Goal: Task Accomplishment & Management: Complete application form

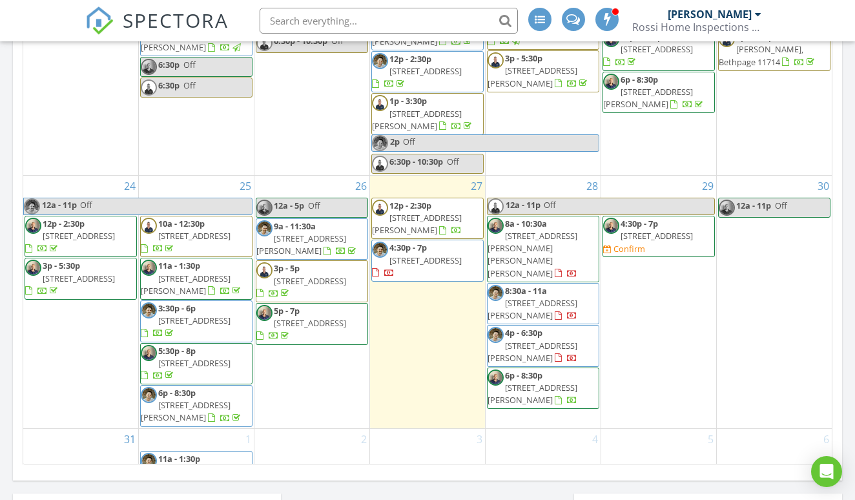
scroll to position [854, 0]
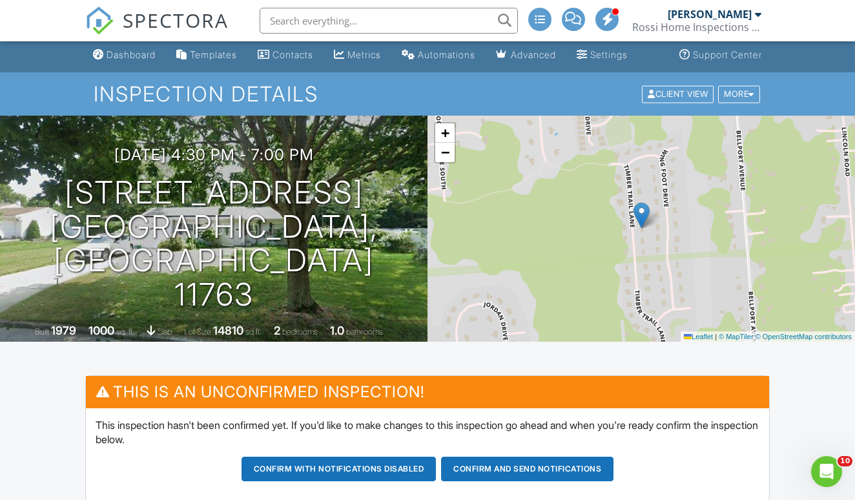
scroll to position [1, 0]
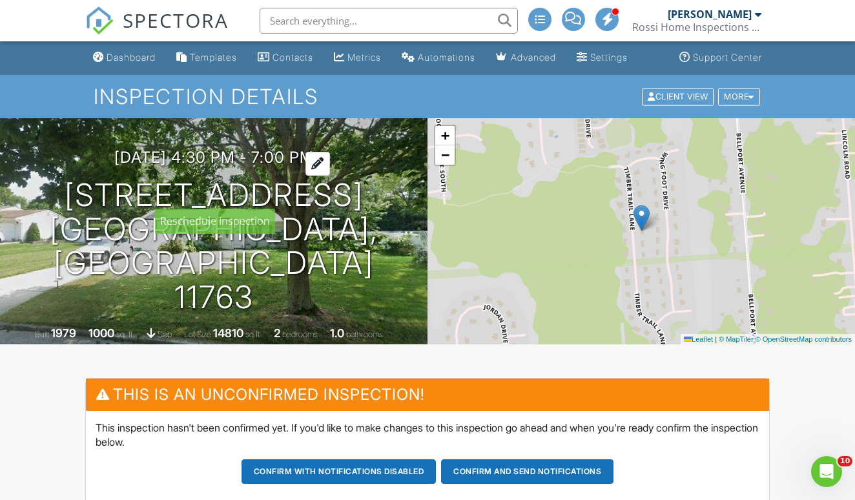
click at [328, 176] on div at bounding box center [317, 164] width 25 height 24
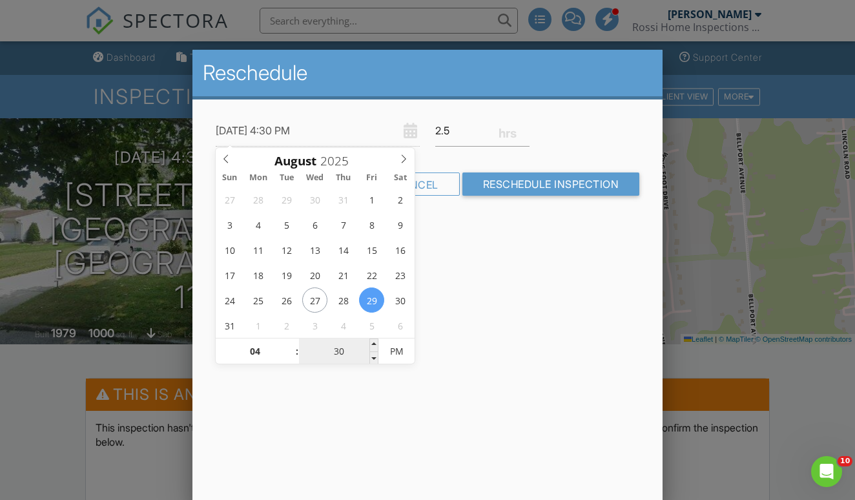
click at [321, 349] on input "30" at bounding box center [338, 352] width 79 height 26
click at [343, 360] on input "30" at bounding box center [338, 352] width 79 height 26
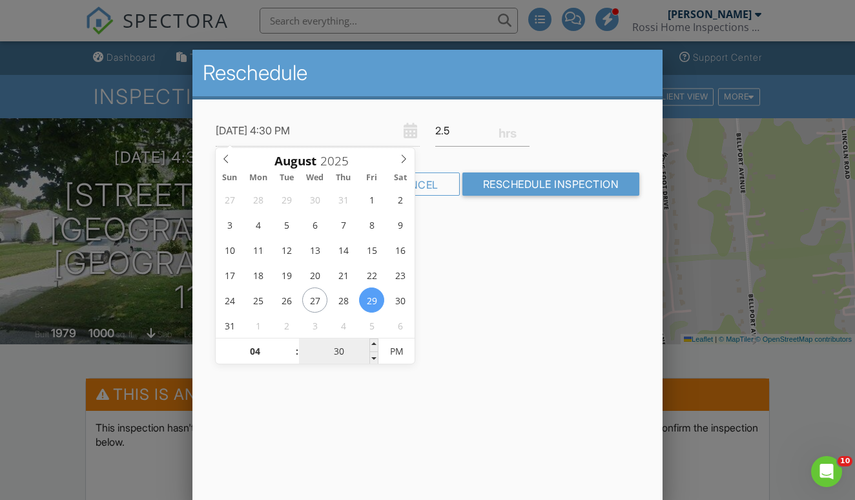
type input "08/29/2025 4:00 PM"
type input "00"
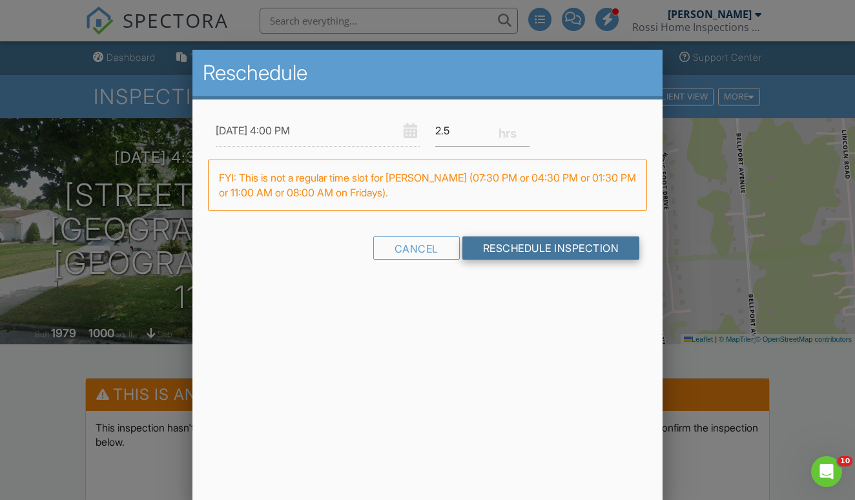
click at [535, 251] on input "Reschedule Inspection" at bounding box center [551, 247] width 178 height 23
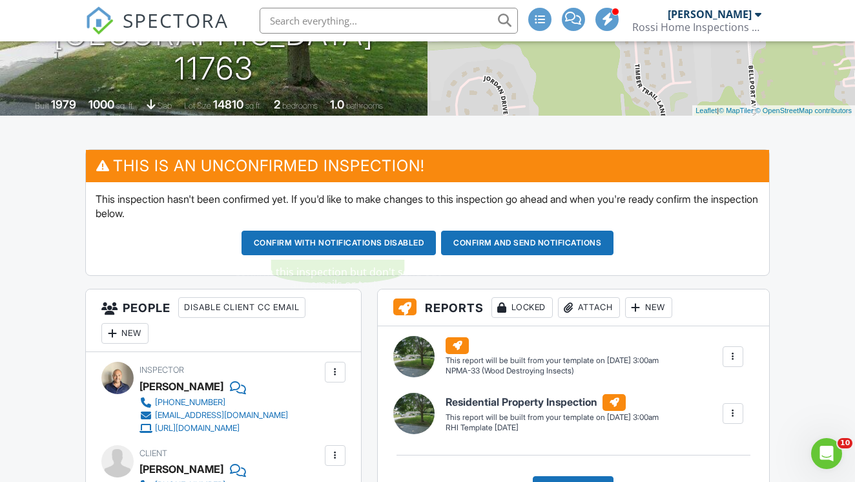
scroll to position [226, 0]
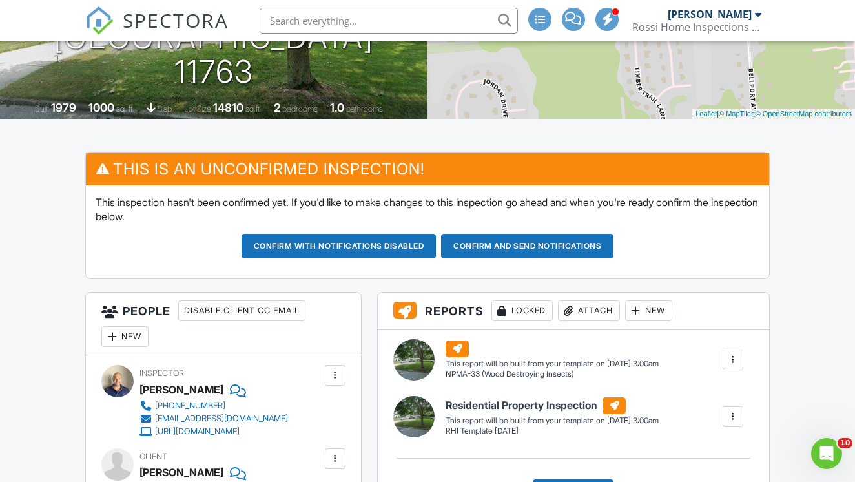
click at [140, 333] on div "New" at bounding box center [124, 336] width 47 height 21
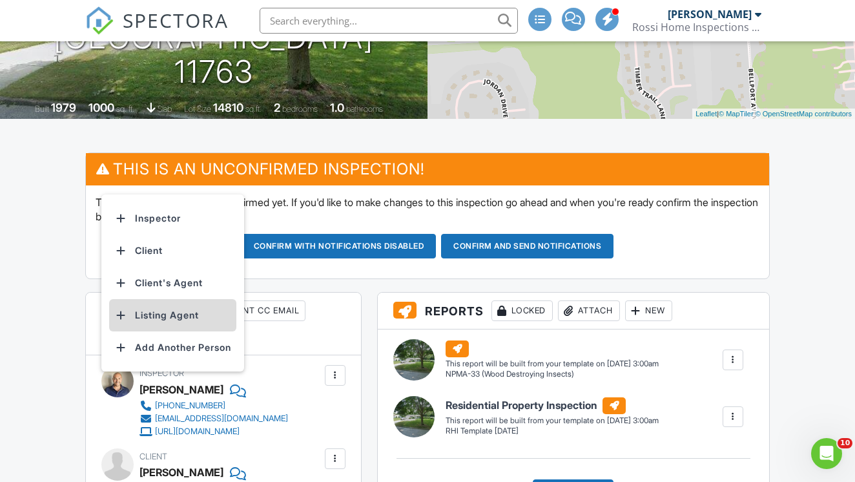
click at [150, 322] on li "Listing Agent" at bounding box center [172, 315] width 127 height 32
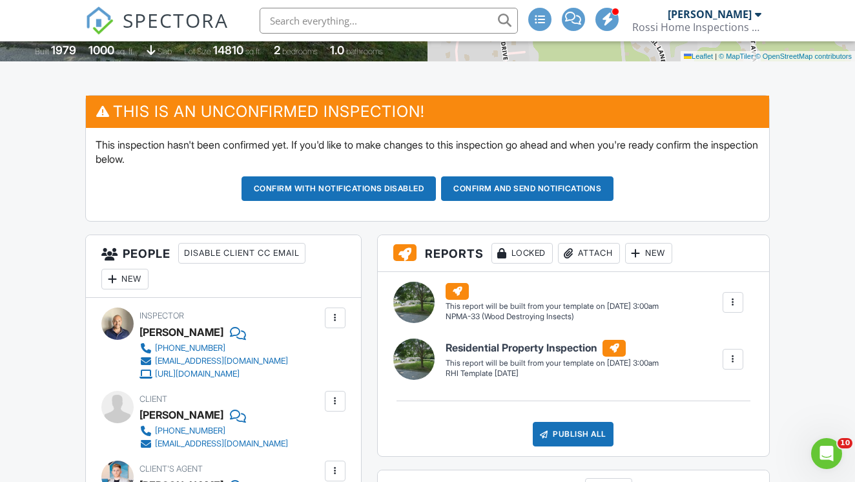
scroll to position [283, 0]
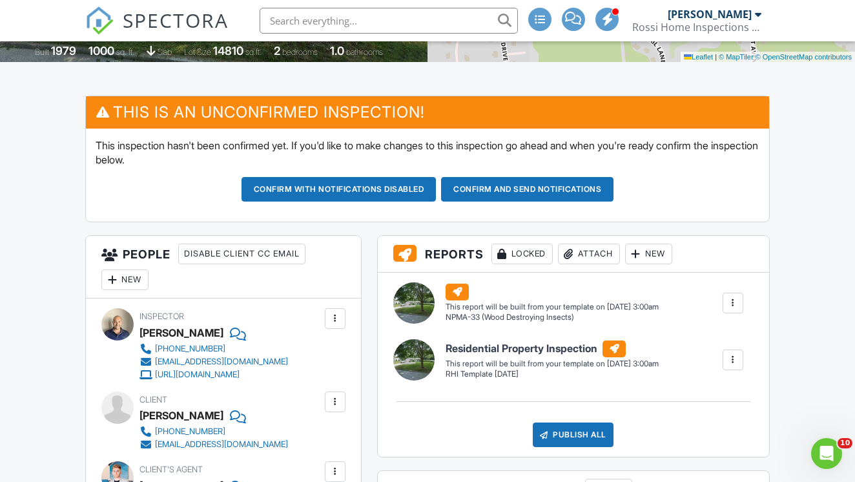
drag, startPoint x: 471, startPoint y: 207, endPoint x: 479, endPoint y: 204, distance: 9.0
click at [479, 204] on div "This inspection hasn't been confirmed yet. If you'd like to make changes to thi…" at bounding box center [427, 175] width 682 height 94
click at [436, 198] on button "Confirm and send notifications" at bounding box center [338, 189] width 195 height 25
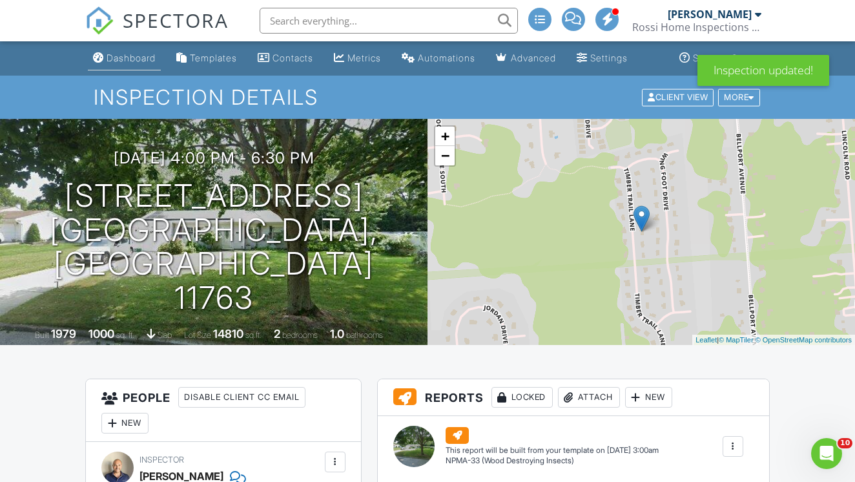
click at [135, 70] on link "Dashboard" at bounding box center [124, 58] width 73 height 24
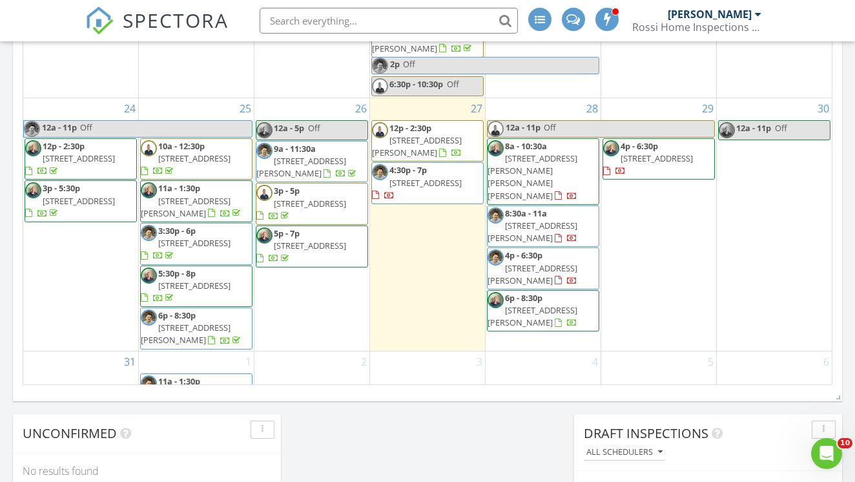
scroll to position [801, 0]
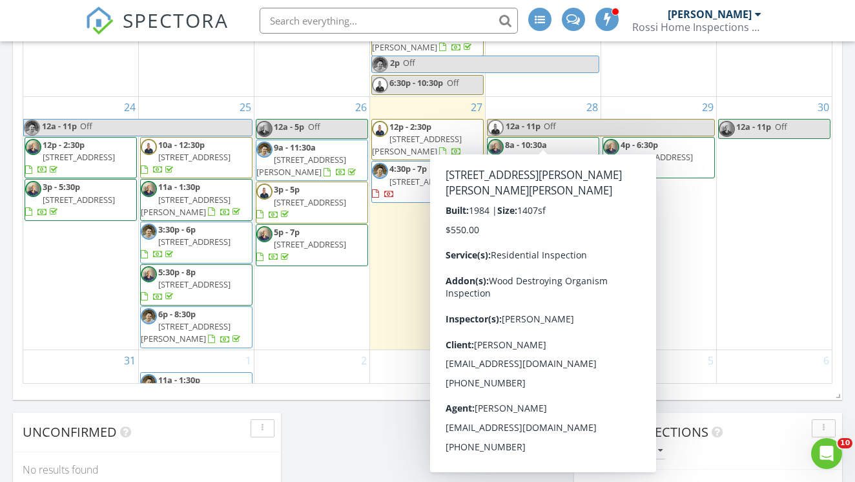
click at [556, 300] on div "28 12a - 11p Off 8a - 10:30a 32 Hampton Rd, Hampton Bays 11946 8:30a - 11a 7 Ro…" at bounding box center [543, 223] width 115 height 252
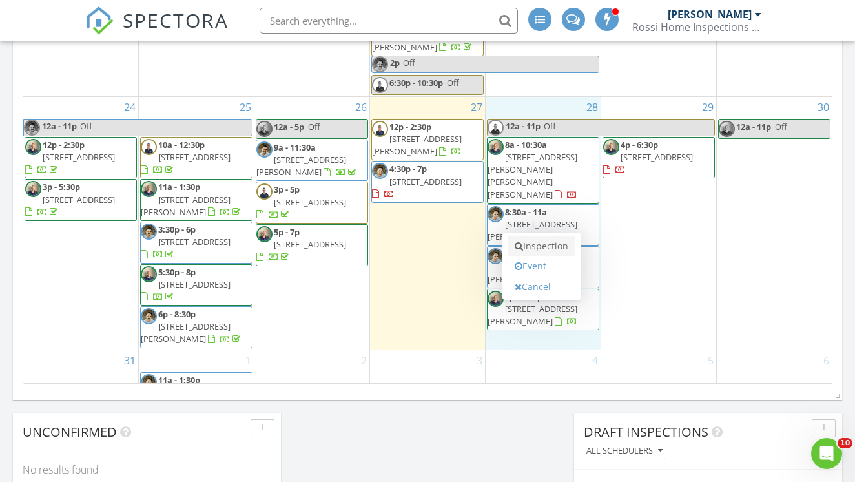
click at [543, 249] on link "Inspection" at bounding box center [541, 246] width 67 height 21
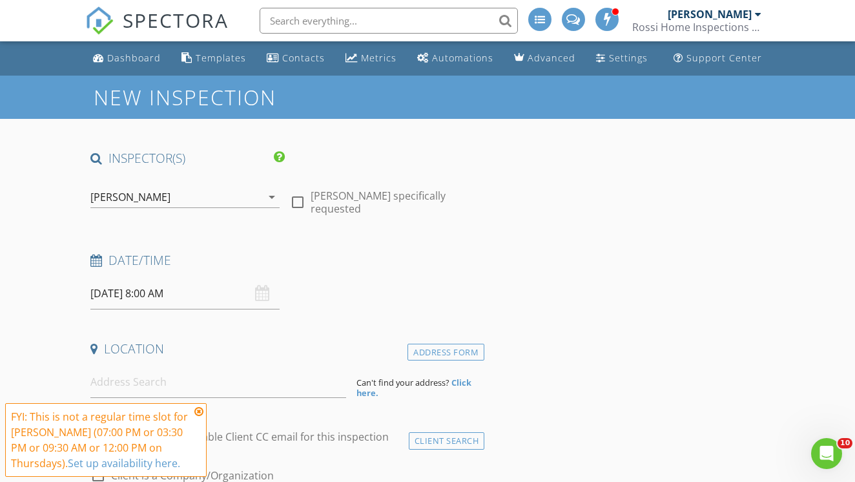
click at [198, 414] on icon at bounding box center [198, 411] width 9 height 10
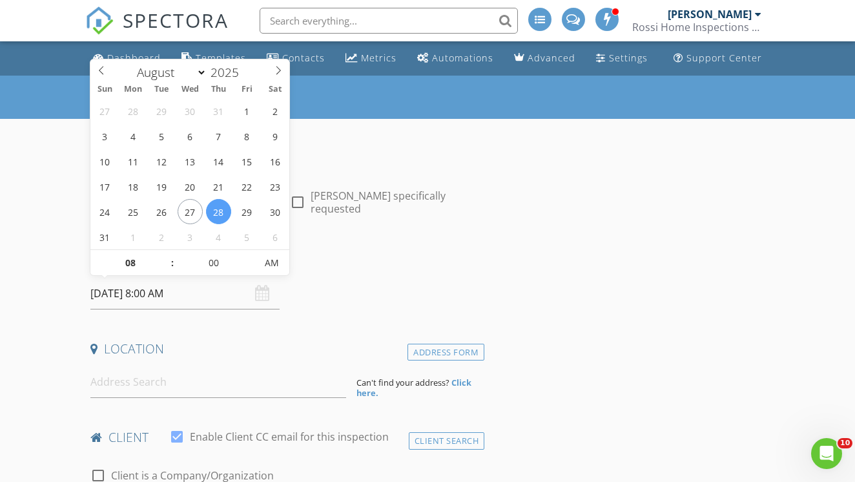
click at [198, 300] on input "08/28/2025 8:00 AM" at bounding box center [184, 294] width 189 height 32
click at [139, 257] on input "08" at bounding box center [129, 264] width 79 height 26
type input "11"
type input "08/28/2025 11:00 AM"
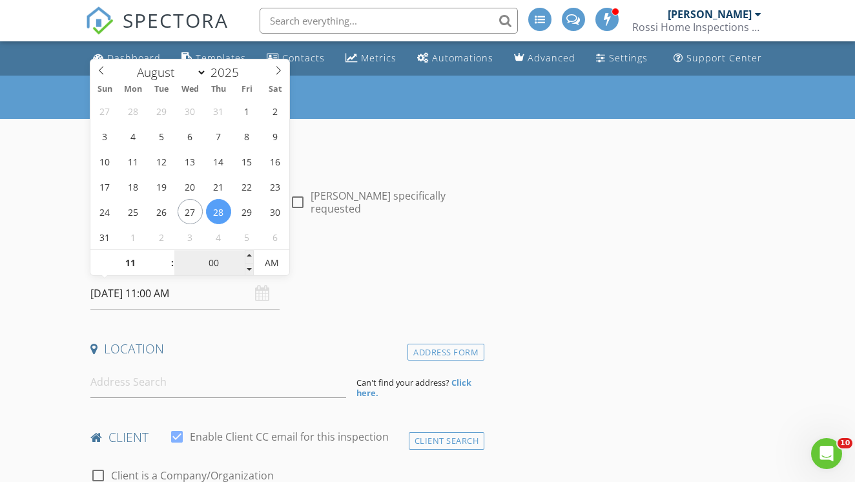
click at [201, 268] on input "00" at bounding box center [213, 264] width 79 height 26
type input "30"
type input "08/28/2025 11:30 AM"
click at [367, 281] on div "Date/Time 08/28/2025 11:30 AM" at bounding box center [284, 280] width 399 height 57
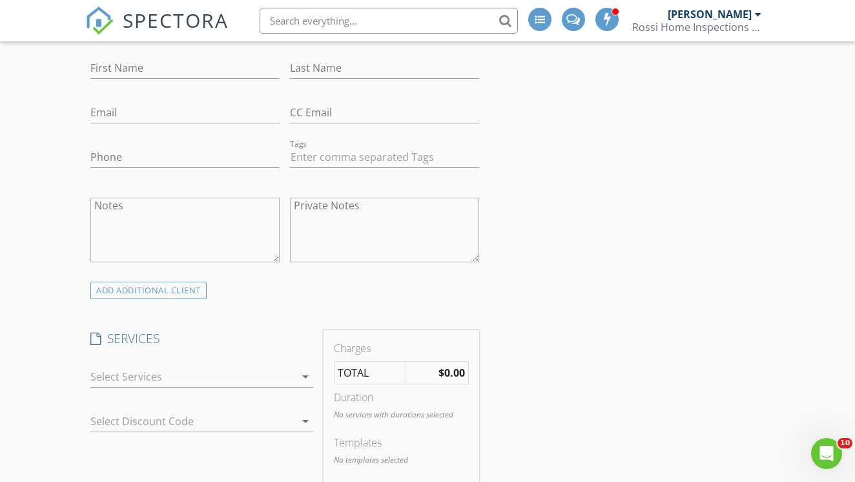
scroll to position [507, 0]
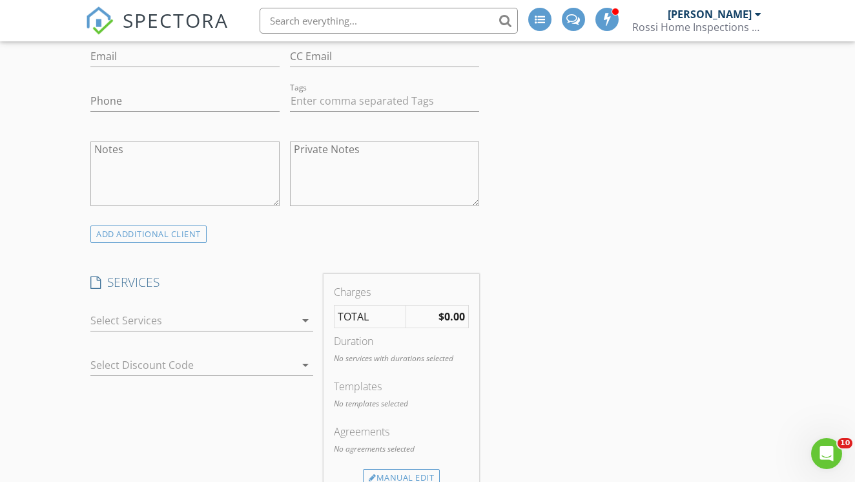
click at [241, 318] on div at bounding box center [192, 320] width 204 height 21
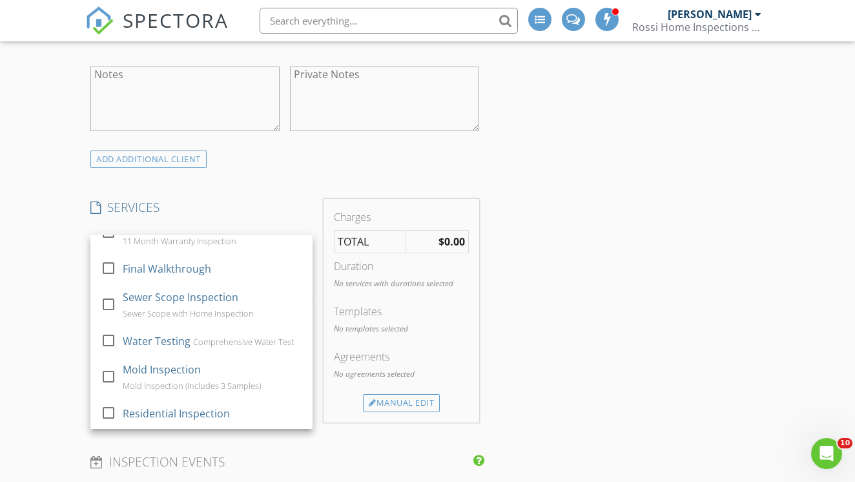
scroll to position [589, 0]
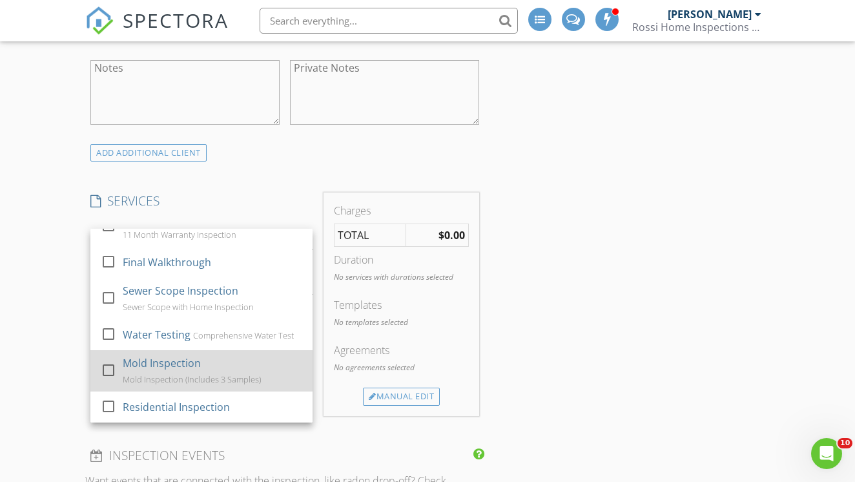
click at [175, 364] on div "Mold Inspection" at bounding box center [162, 362] width 78 height 15
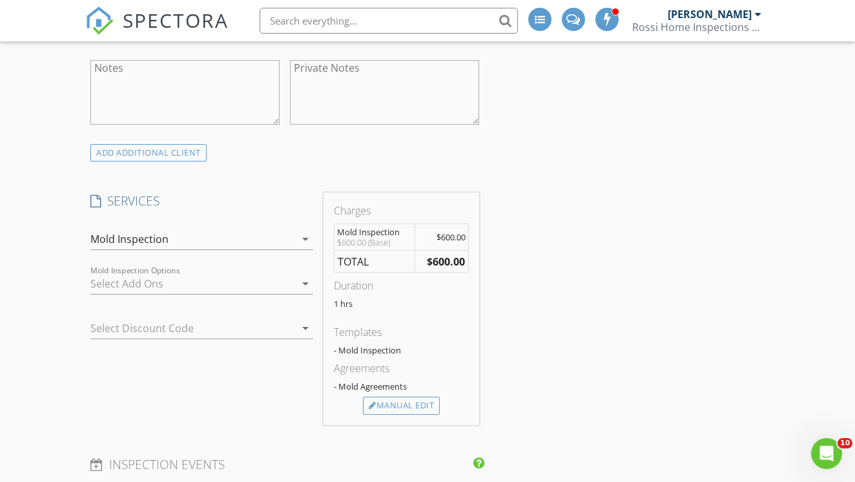
click at [155, 295] on div "Mold Inspection Options arrow_drop_down" at bounding box center [201, 290] width 222 height 34
click at [150, 287] on div at bounding box center [192, 283] width 204 height 21
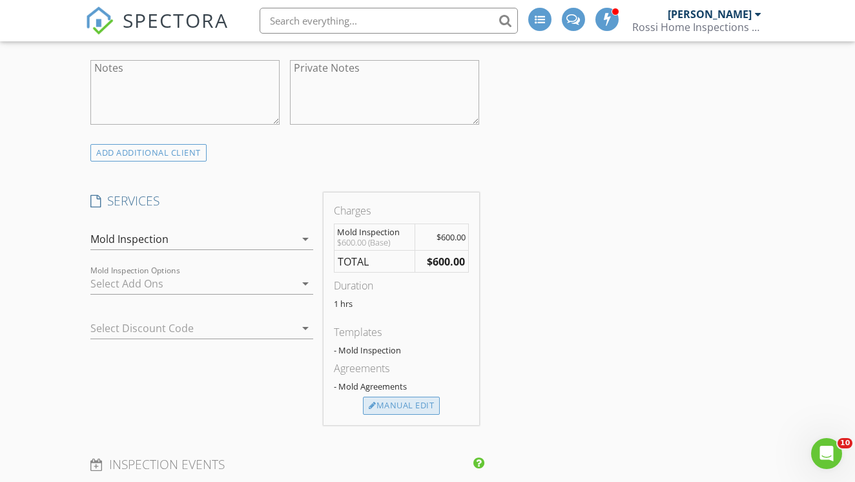
click at [402, 405] on div "Manual Edit" at bounding box center [401, 405] width 77 height 18
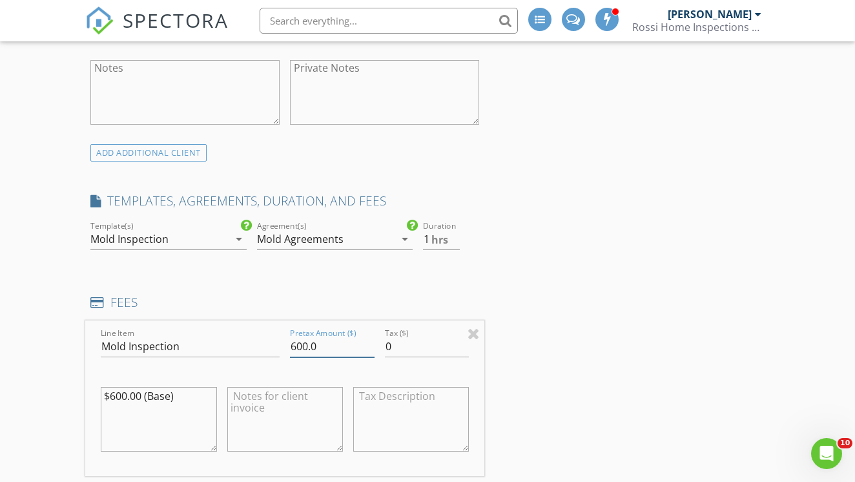
click at [298, 342] on input "600.0" at bounding box center [332, 346] width 84 height 21
click at [301, 341] on input "600.0" at bounding box center [332, 344] width 84 height 21
type input "650.0"
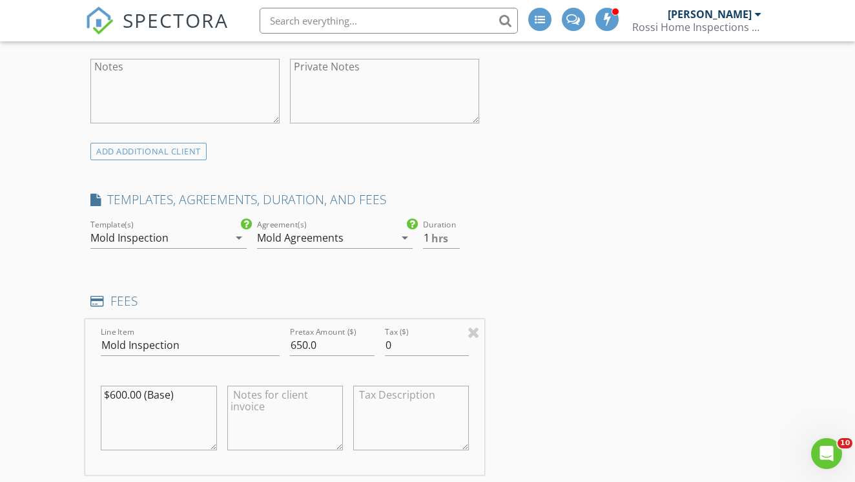
click at [120, 387] on textarea "$600.00 (Base)" at bounding box center [159, 417] width 116 height 65
drag, startPoint x: 187, startPoint y: 393, endPoint x: 87, endPoint y: 391, distance: 99.4
click at [87, 391] on div "Line Item Mold Inspection Pretax Amount ($) 650.0 Tax ($) 0 $650.00 (Base)" at bounding box center [284, 397] width 399 height 156
type textarea "$650.00 (Base)"
click at [245, 402] on textarea at bounding box center [285, 417] width 116 height 65
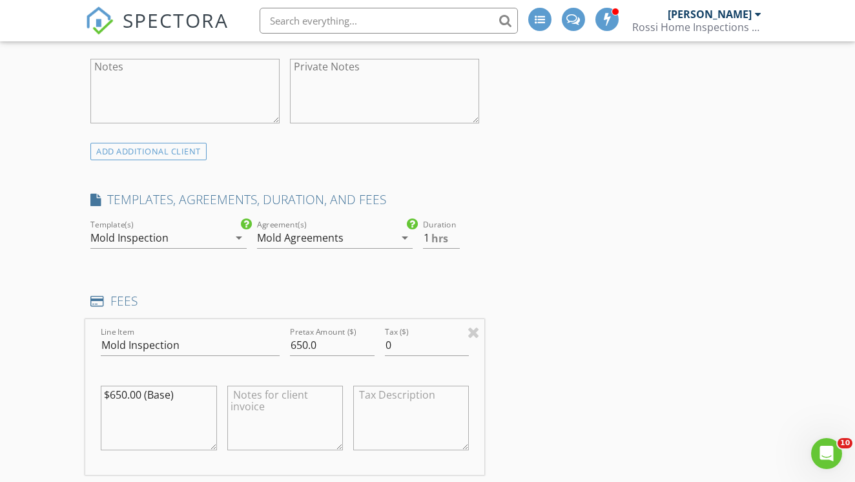
paste textarea "$650.00 (Base)"
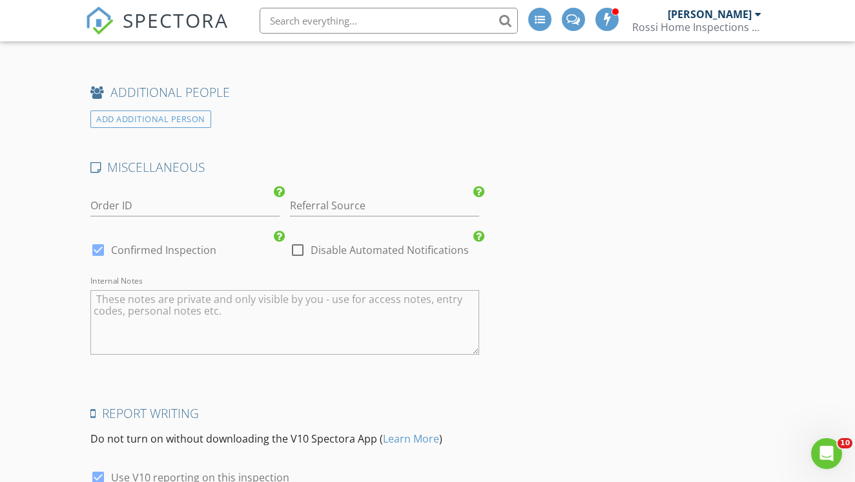
scroll to position [1642, 0]
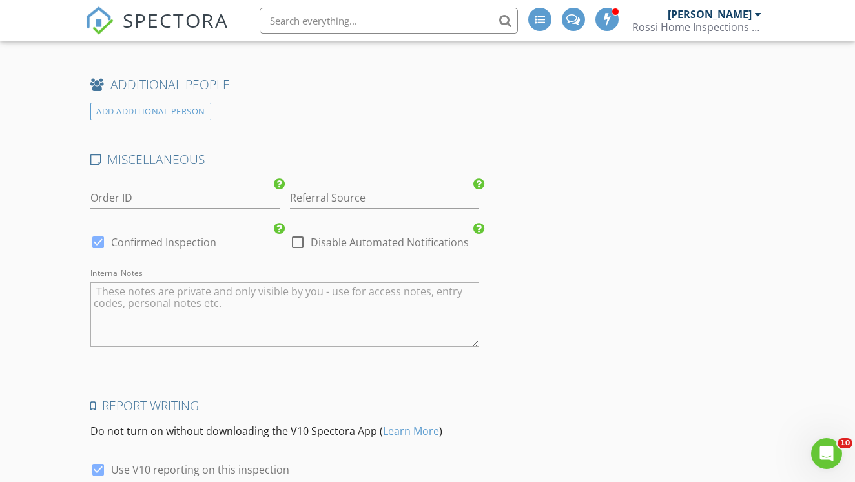
type textarea "$650.00 (Base)"
click at [414, 187] on input "Referral Source" at bounding box center [384, 197] width 189 height 21
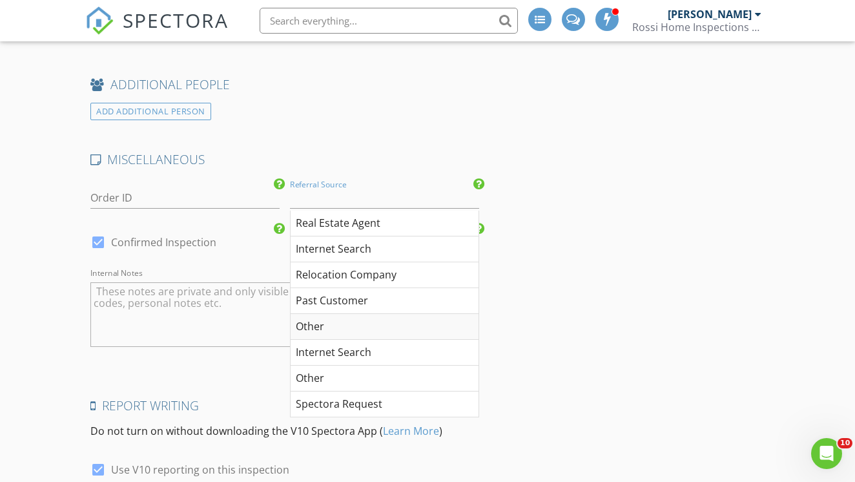
click at [320, 317] on div "Other" at bounding box center [385, 327] width 188 height 26
type input "Other"
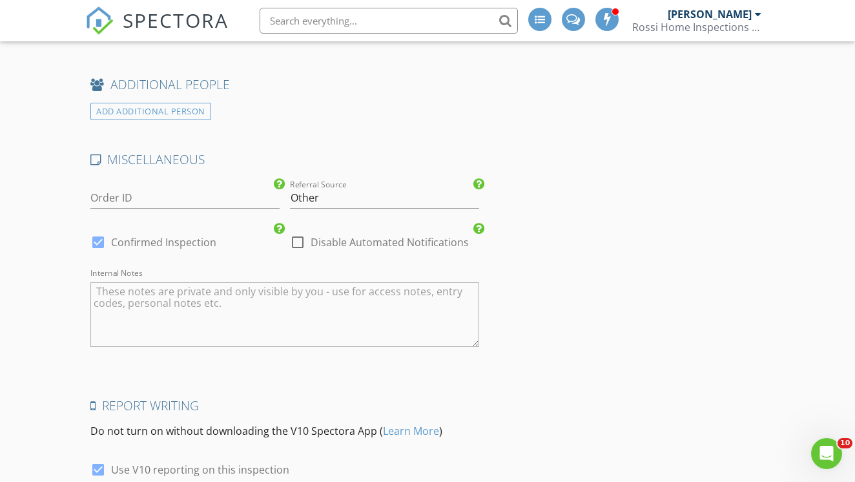
click at [295, 308] on textarea "Internal Notes" at bounding box center [284, 314] width 389 height 65
type textarea "T"
type textarea "R"
type textarea "T"
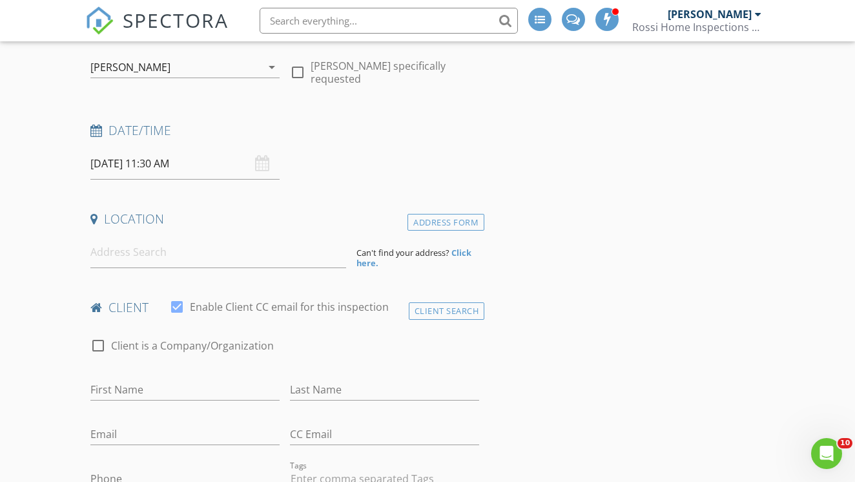
scroll to position [136, 0]
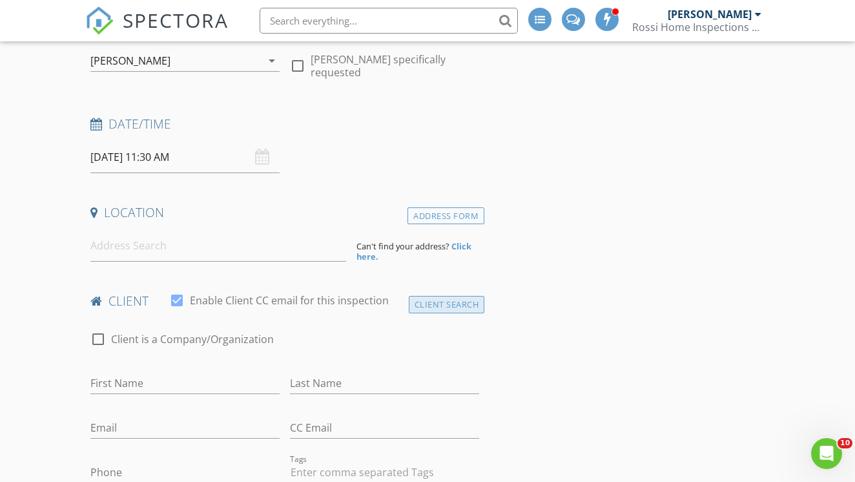
type textarea "Rainbow Restoration"
click at [445, 307] on div "Client Search" at bounding box center [447, 304] width 76 height 17
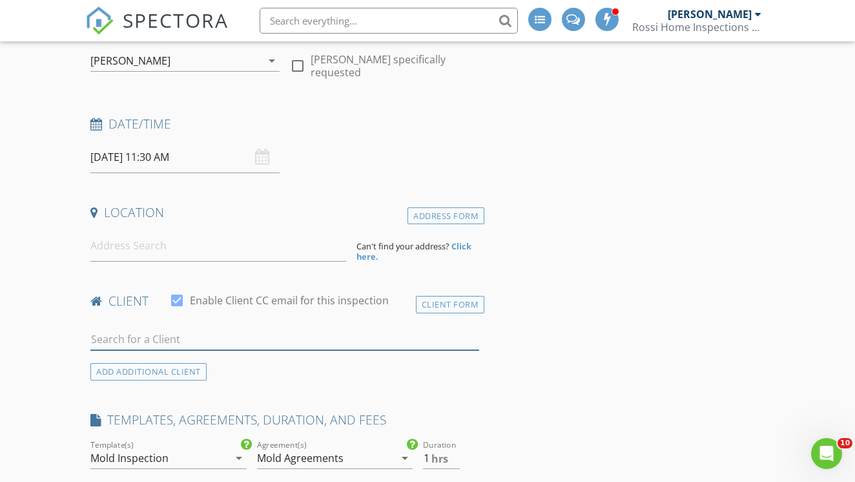
click at [263, 338] on input "text" at bounding box center [284, 339] width 389 height 21
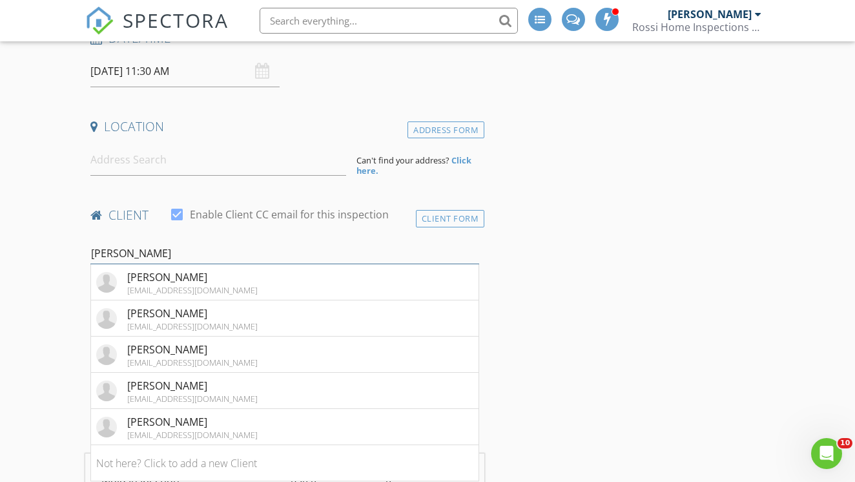
scroll to position [228, 0]
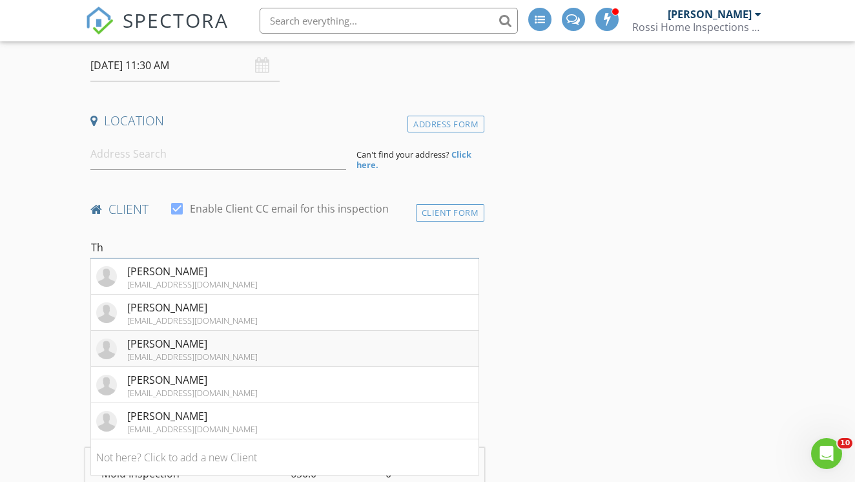
type input "T"
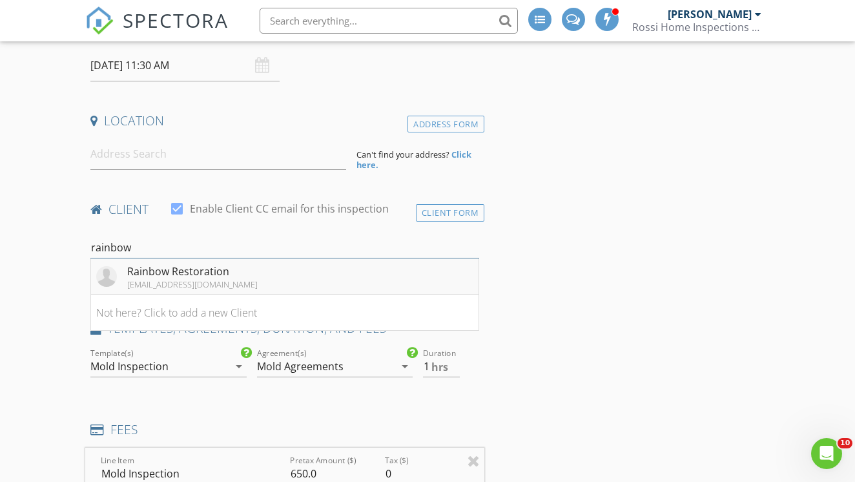
type input "rainbow"
click at [216, 283] on div "tomp@rainbowlongisland.com" at bounding box center [192, 284] width 130 height 10
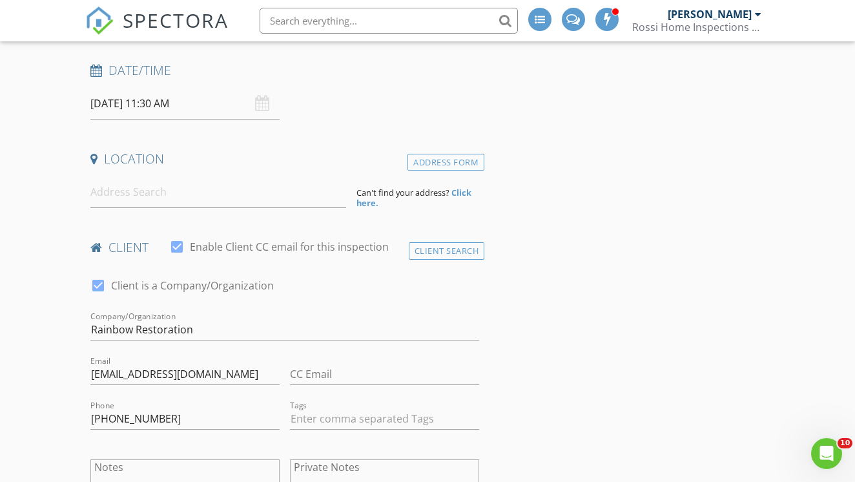
scroll to position [185, 0]
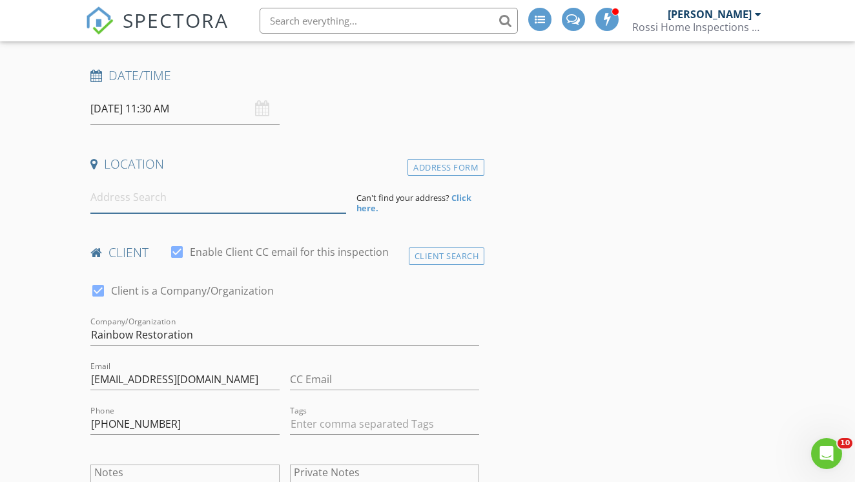
click at [196, 190] on input at bounding box center [218, 197] width 256 height 32
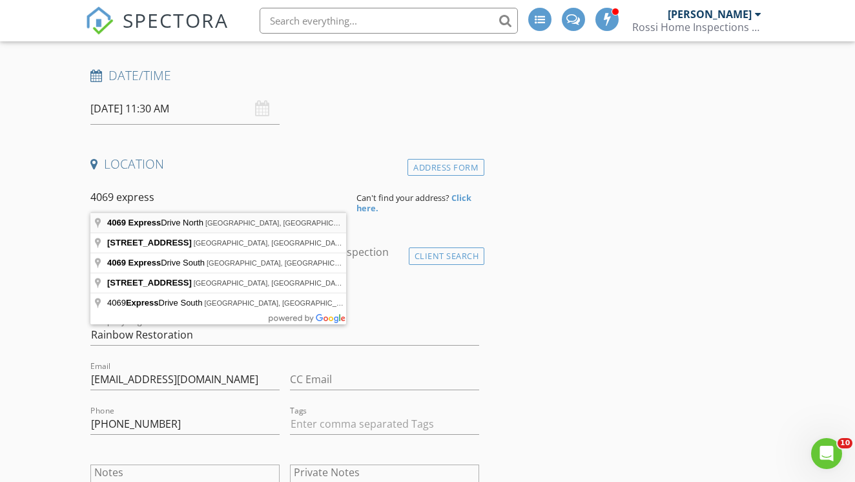
type input "4069 Express Drive North, Ronkonkoma, NY, USA"
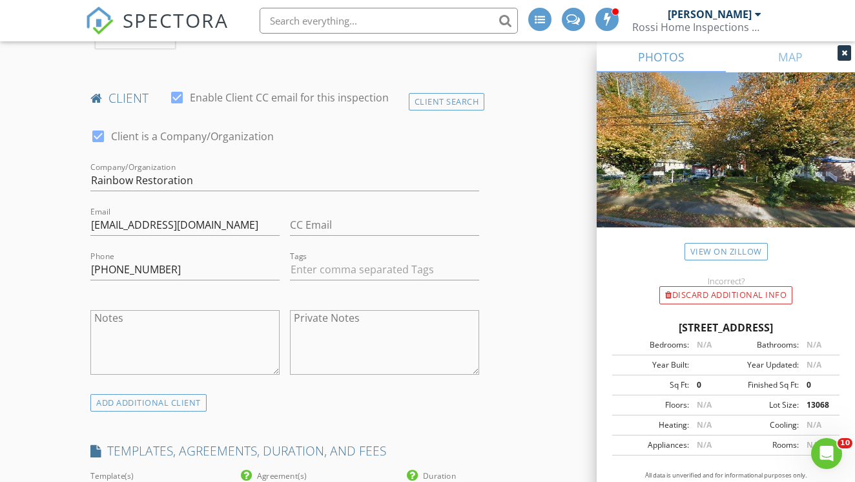
scroll to position [604, 0]
click at [170, 346] on textarea "Notes" at bounding box center [184, 341] width 189 height 65
click at [93, 318] on textarea "Donna 918-232-8323" at bounding box center [184, 341] width 189 height 65
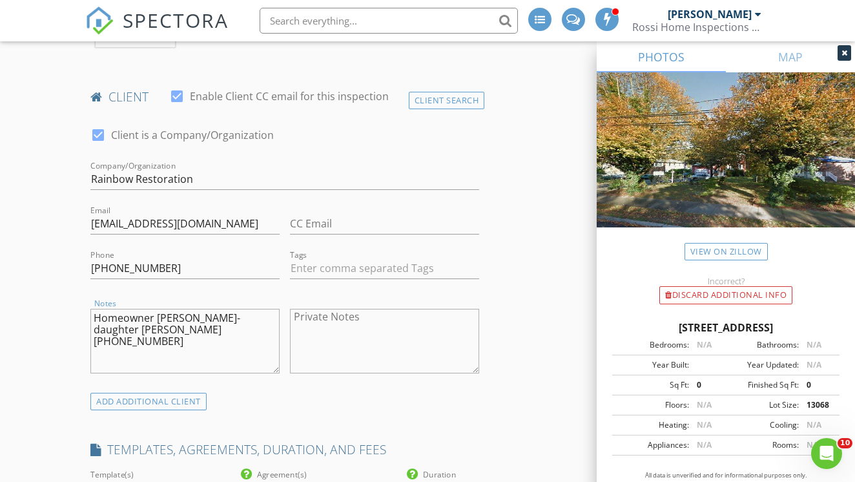
click at [200, 317] on textarea "Homeowner Jackson- daughter Donna 918-232-8323" at bounding box center [184, 341] width 189 height 65
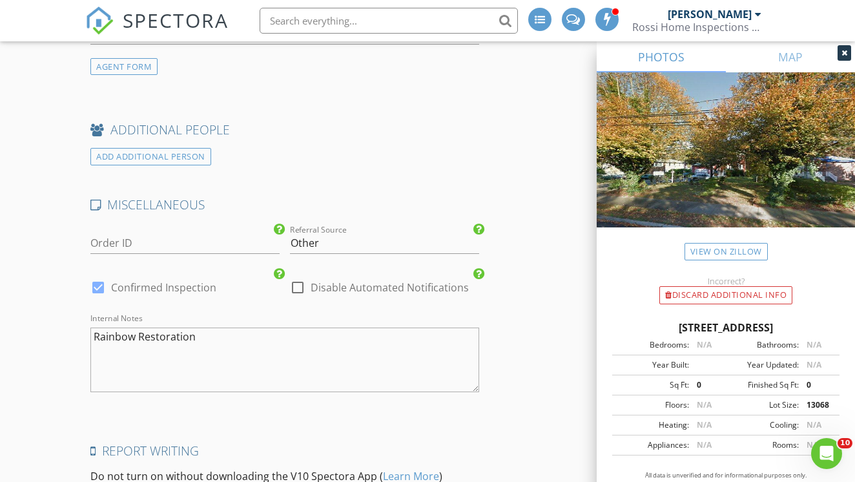
scroll to position [1910, 0]
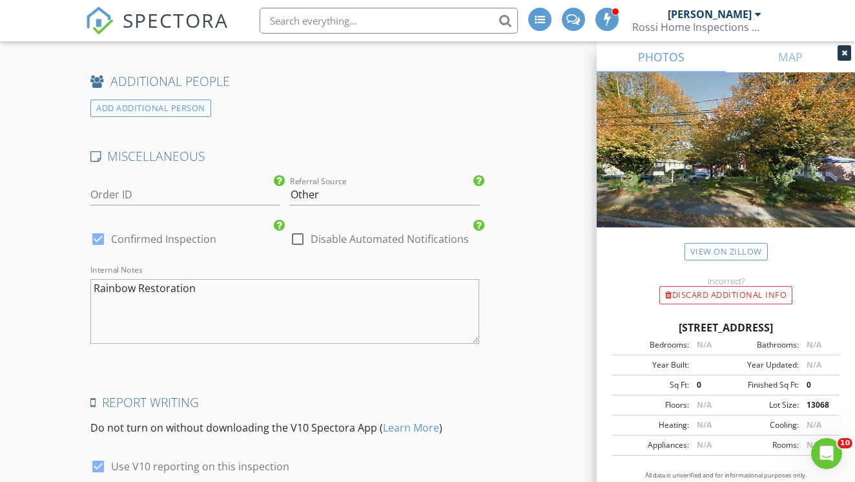
type textarea "Homeowner Jackson- daughter Donna 918-232-8323"
click at [341, 314] on textarea "Rainbow Restoration" at bounding box center [284, 311] width 389 height 65
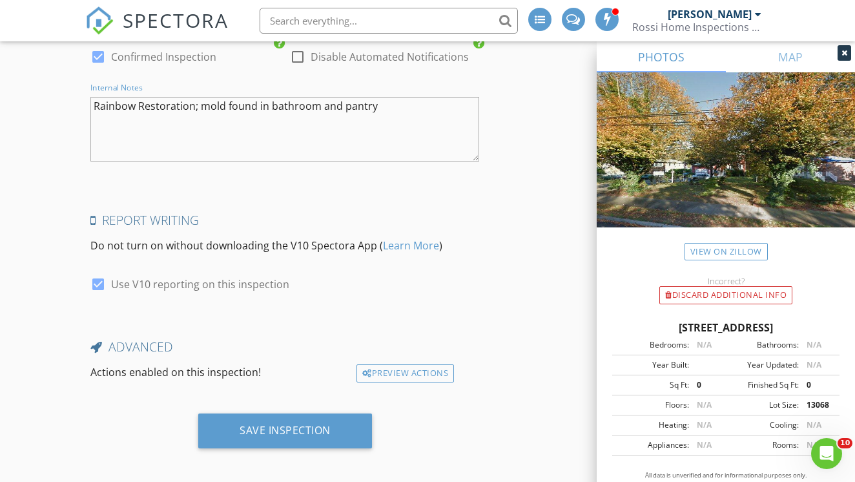
scroll to position [2091, 0]
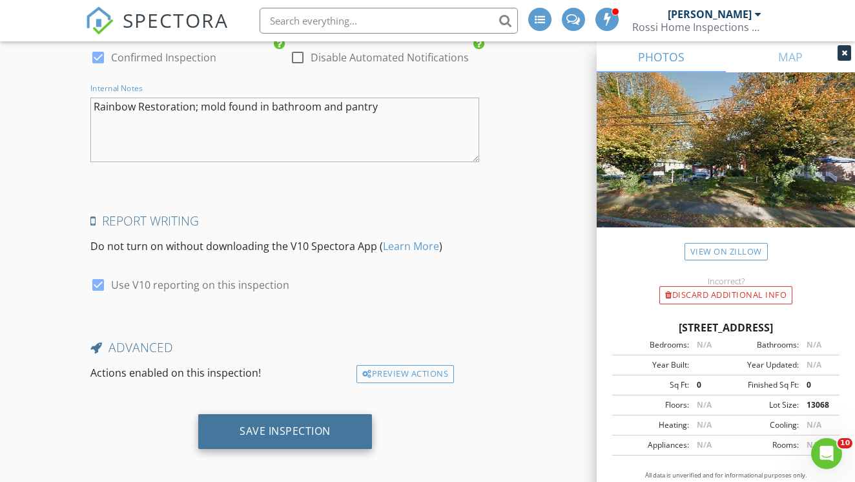
type textarea "Rainbow Restoration; mold found in bathroom and pantry"
click at [292, 424] on div "Save Inspection" at bounding box center [285, 430] width 91 height 13
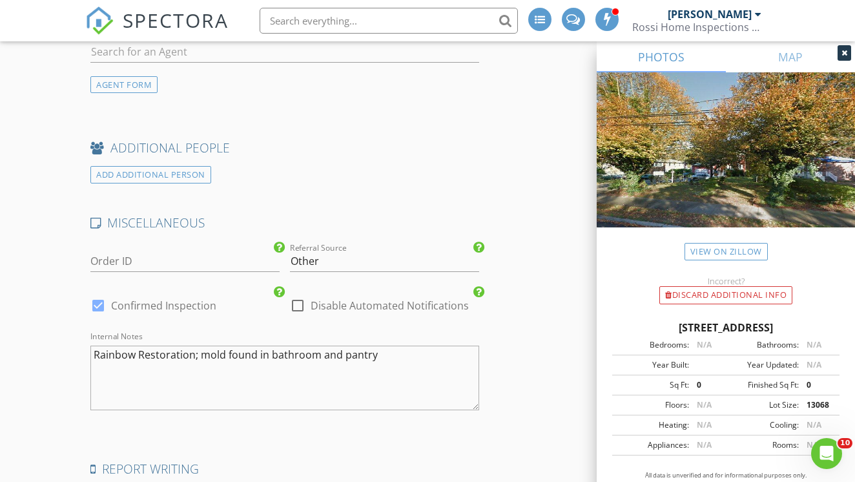
scroll to position [1808, 0]
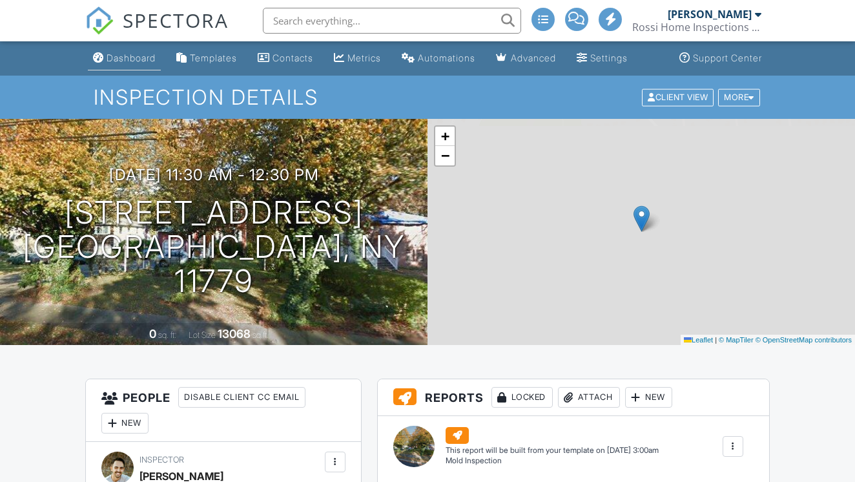
click at [116, 57] on div "Dashboard" at bounding box center [131, 57] width 49 height 11
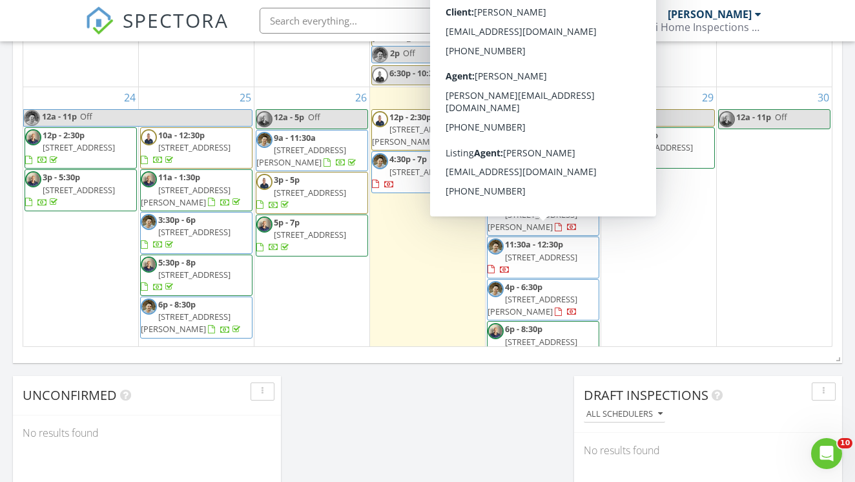
scroll to position [829, 0]
